Goal: Task Accomplishment & Management: Use online tool/utility

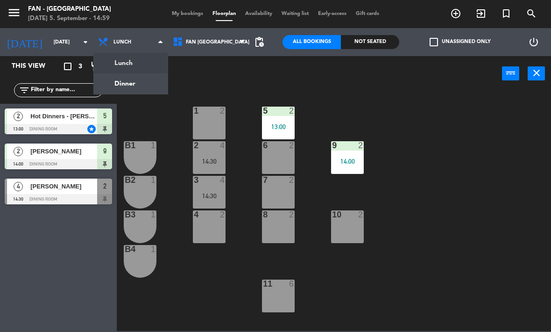
click at [148, 82] on ng-component "menu Fan - [GEOGRAPHIC_DATA] [DATE] 5. September - 14:59 My bookings Floorplan …" at bounding box center [275, 165] width 551 height 331
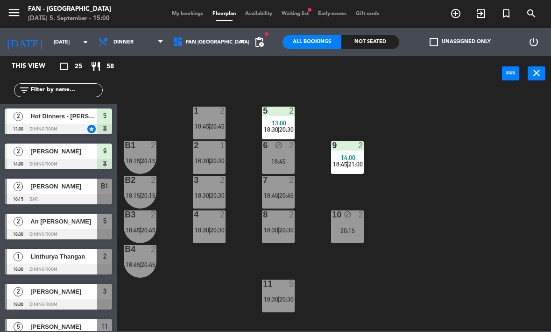
click at [279, 120] on span "13:00" at bounding box center [279, 122] width 14 height 7
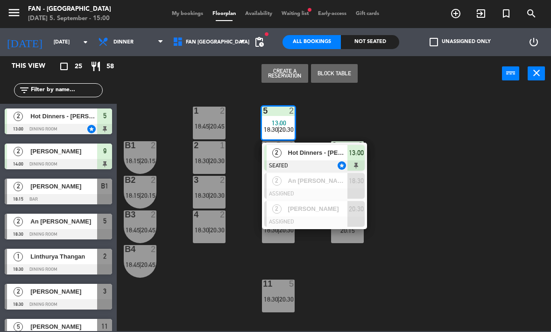
click at [313, 159] on div "Hot Dinners - [PERSON_NAME] (invitation)" at bounding box center [317, 152] width 61 height 15
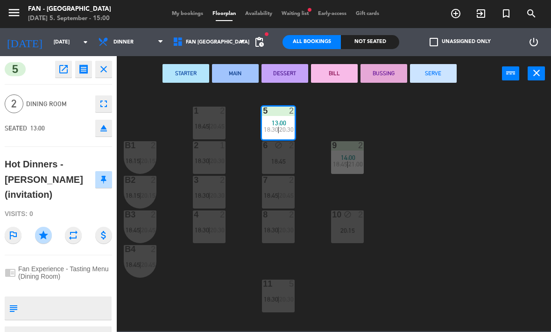
click at [433, 75] on button "SERVE" at bounding box center [433, 73] width 47 height 19
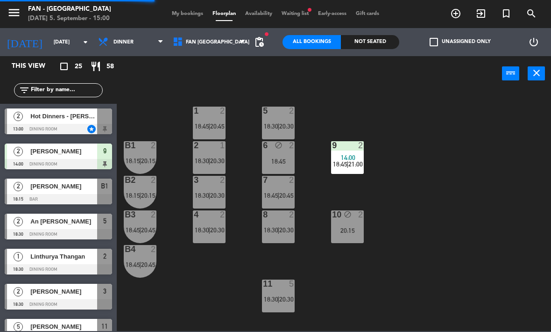
click at [351, 156] on span "14:00" at bounding box center [348, 157] width 14 height 7
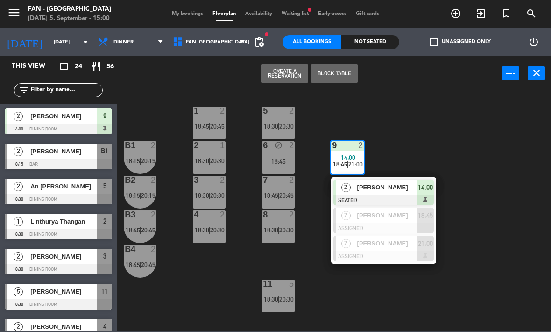
click at [401, 193] on div "[PERSON_NAME]" at bounding box center [386, 186] width 61 height 15
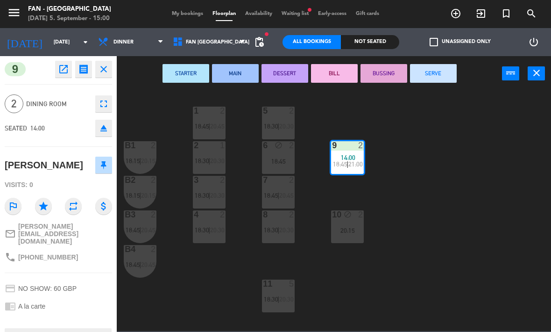
click at [432, 76] on button "SERVE" at bounding box center [433, 73] width 47 height 19
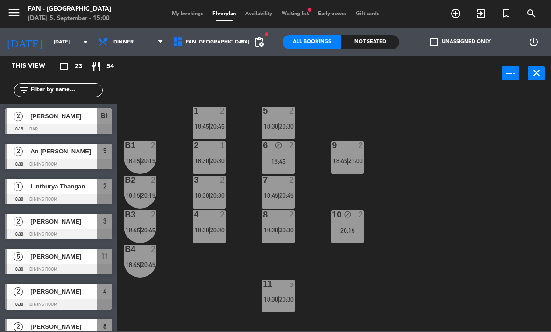
click at [263, 43] on span "pending_actions" at bounding box center [259, 41] width 11 height 11
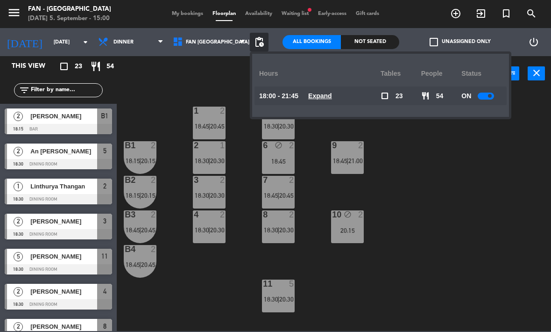
click at [328, 216] on div "10" at bounding box center [331, 214] width 15 height 9
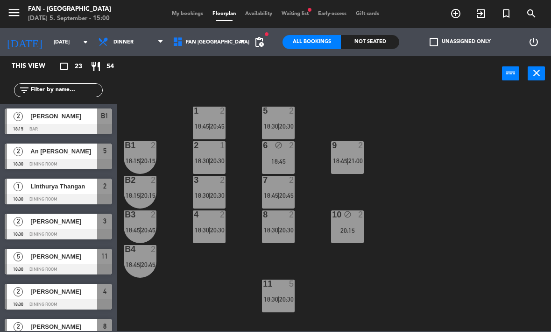
click at [318, 261] on div "1 2 18:45 | 20:45 5 2 18:30 | 20:30 B1 2 18:15 | 20:15 2 1 18:30 | 20:30 9 2 18…" at bounding box center [336, 210] width 429 height 241
click at [273, 297] on span "18:30" at bounding box center [271, 298] width 14 height 7
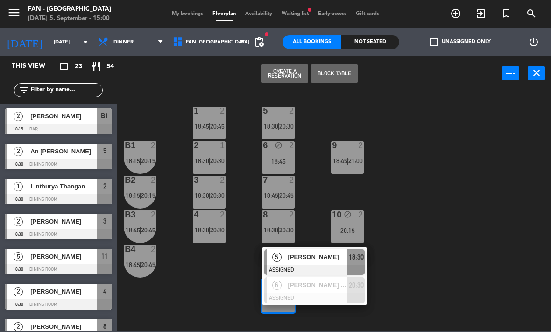
click at [287, 291] on div "[PERSON_NAME] [PERSON_NAME]" at bounding box center [317, 284] width 61 height 15
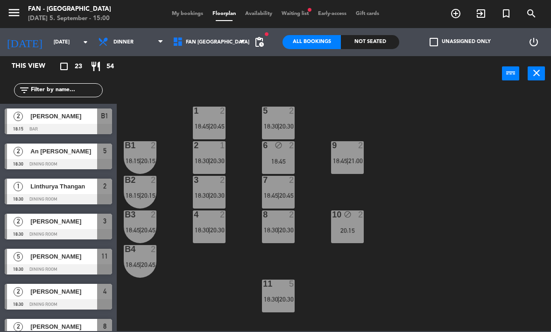
scroll to position [76, 0]
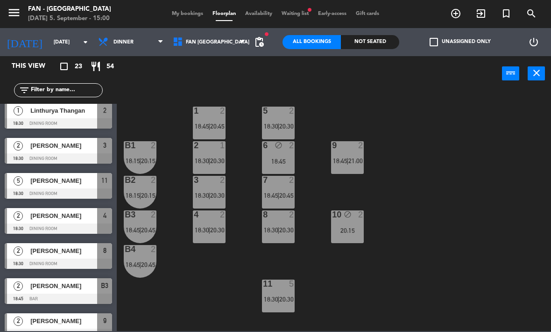
click at [278, 296] on span "|" at bounding box center [278, 298] width 2 height 7
click at [400, 292] on div "1 2 18:45 | 20:45 5 2 18:30 | 20:30 B1 2 18:15 | 20:15 2 1 18:30 | 20:30 9 2 18…" at bounding box center [336, 210] width 429 height 241
click at [188, 11] on span "My bookings" at bounding box center [187, 13] width 41 height 5
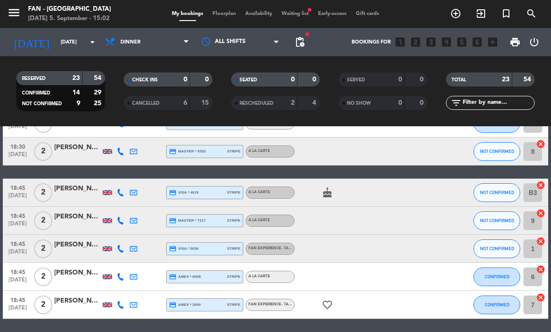
scroll to position [213, 0]
